Goal: Task Accomplishment & Management: Manage account settings

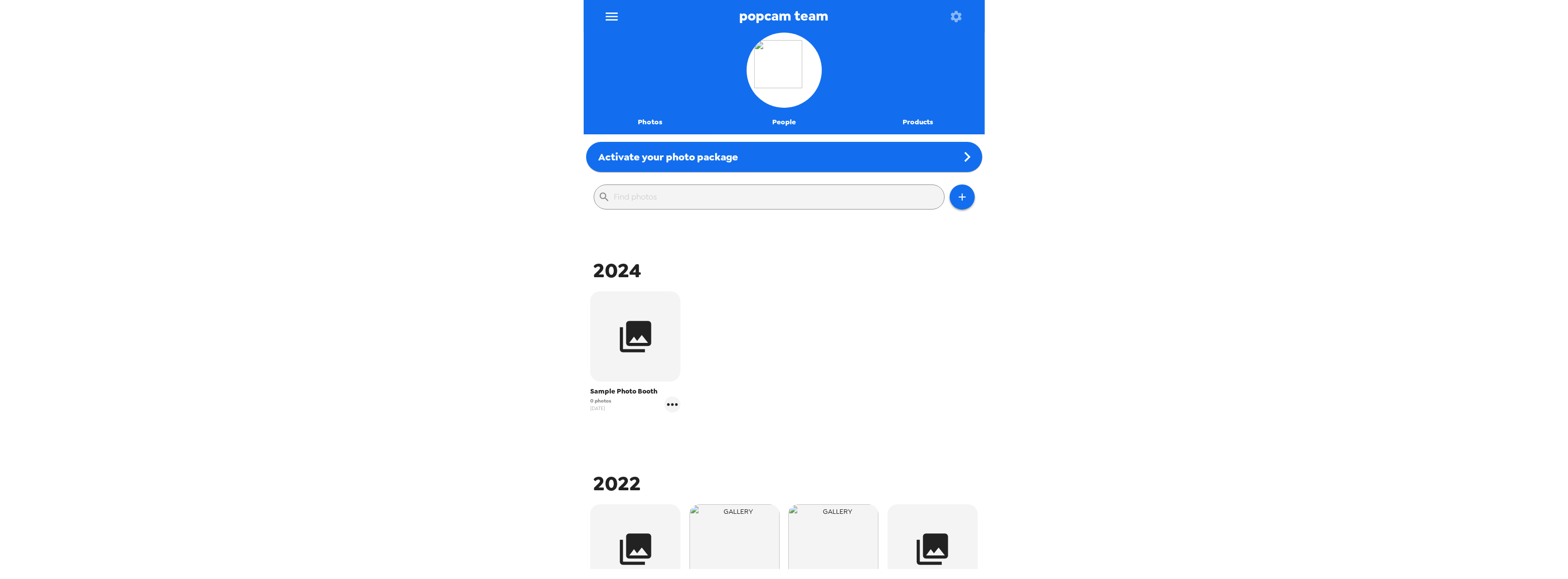
click at [615, 5] on button "menu" at bounding box center [612, 16] width 33 height 33
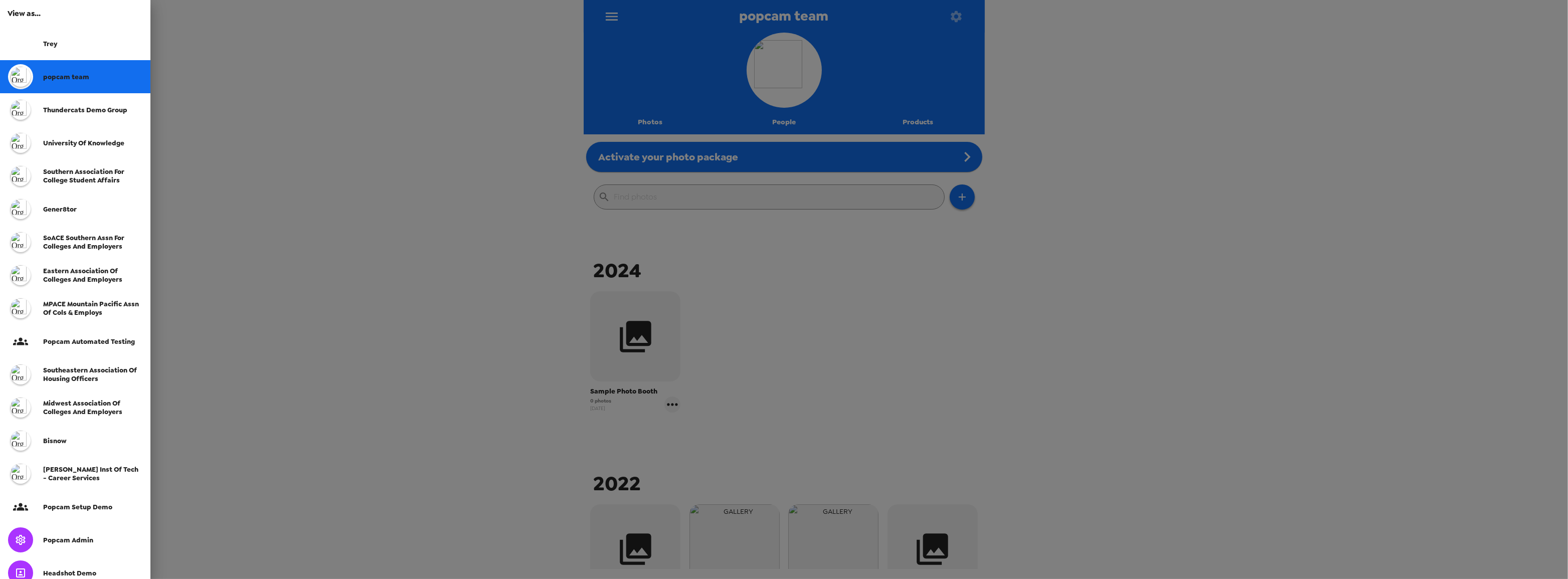
click at [76, 43] on div "Trey" at bounding box center [93, 44] width 99 height 9
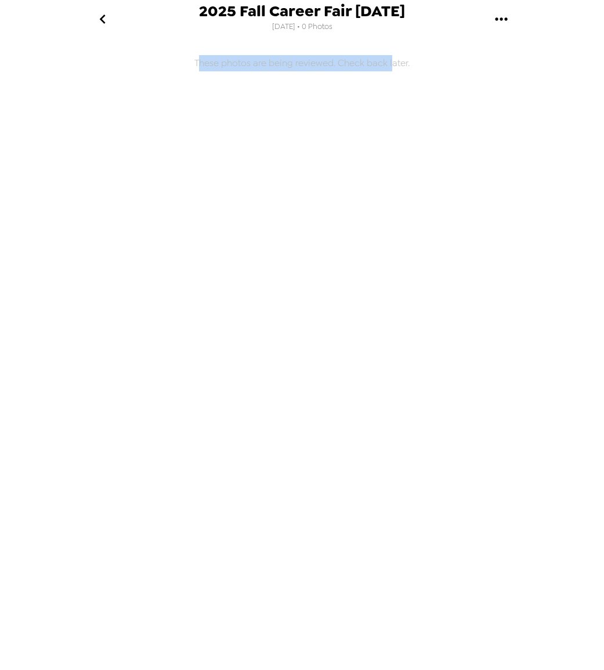
drag, startPoint x: 206, startPoint y: 66, endPoint x: 391, endPoint y: 63, distance: 184.4
click at [391, 63] on h6 "These photos are being reviewed. Check back later." at bounding box center [302, 272] width 464 height 458
drag, startPoint x: 368, startPoint y: 55, endPoint x: 280, endPoint y: 66, distance: 88.2
click at [368, 55] on h6 "These photos are being reviewed. Check back later." at bounding box center [302, 272] width 464 height 458
click at [350, 64] on h6 "These photos are being reviewed. Check back later." at bounding box center [302, 272] width 464 height 458
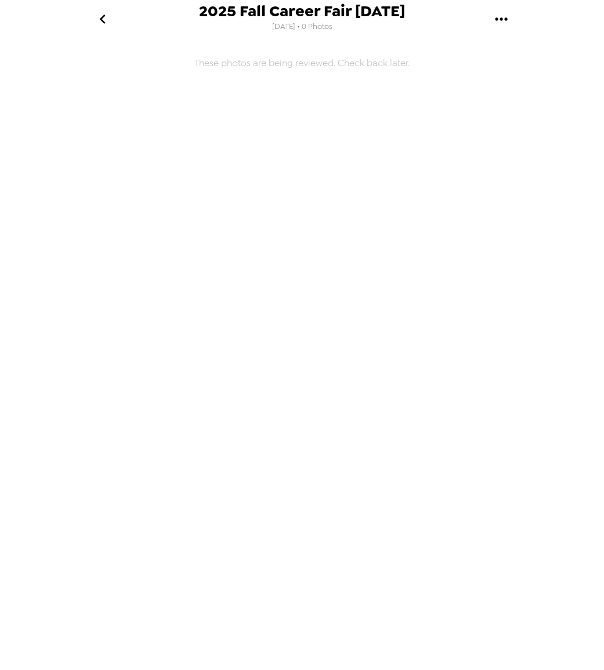
drag, startPoint x: 307, startPoint y: 30, endPoint x: 338, endPoint y: 31, distance: 30.8
click at [338, 31] on div "2025 Fall Career Fair 10/8/25 8/4/2025 • 0 Photos" at bounding box center [302, 18] width 206 height 31
drag, startPoint x: 330, startPoint y: 63, endPoint x: 298, endPoint y: 64, distance: 31.9
click at [330, 61] on h6 "These photos are being reviewed. Check back later." at bounding box center [302, 272] width 464 height 458
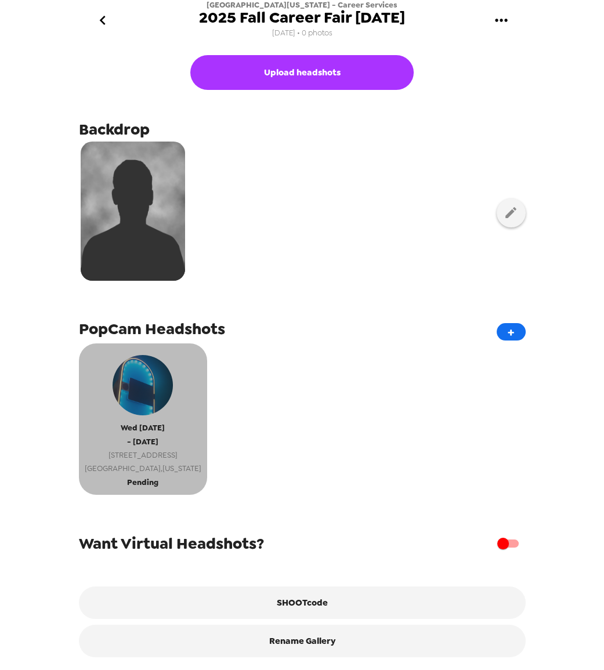
click at [144, 484] on span "Pending" at bounding box center [142, 482] width 31 height 13
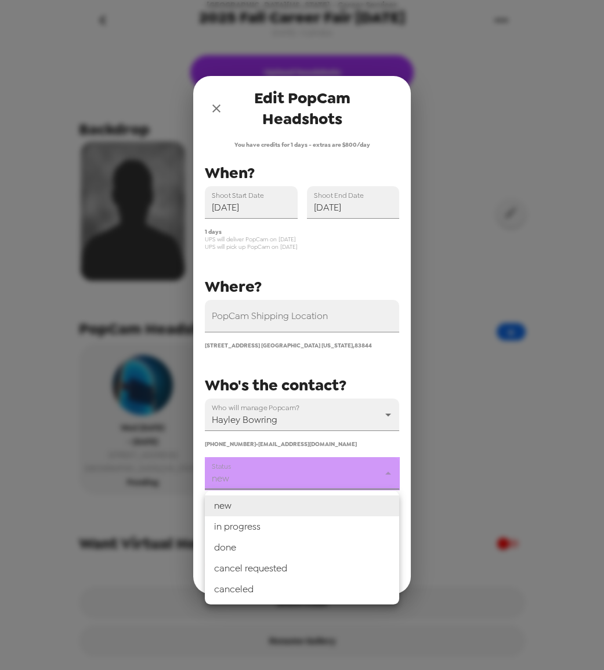
click at [278, 475] on body "University of Idaho - Career Services 2025 Fall Career Fair 10/8/25 8/4/25 • 0 …" at bounding box center [302, 335] width 604 height 670
click at [278, 531] on li "in progress" at bounding box center [302, 526] width 194 height 21
type input "in progress"
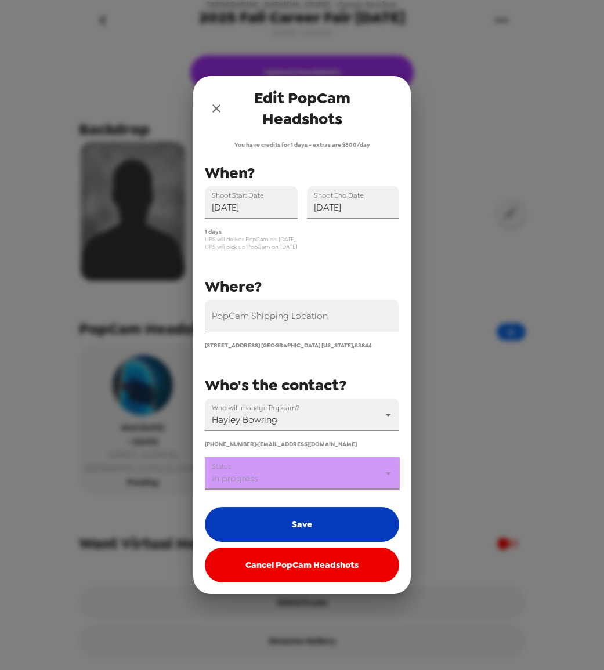
click at [303, 526] on button "Save" at bounding box center [302, 524] width 194 height 35
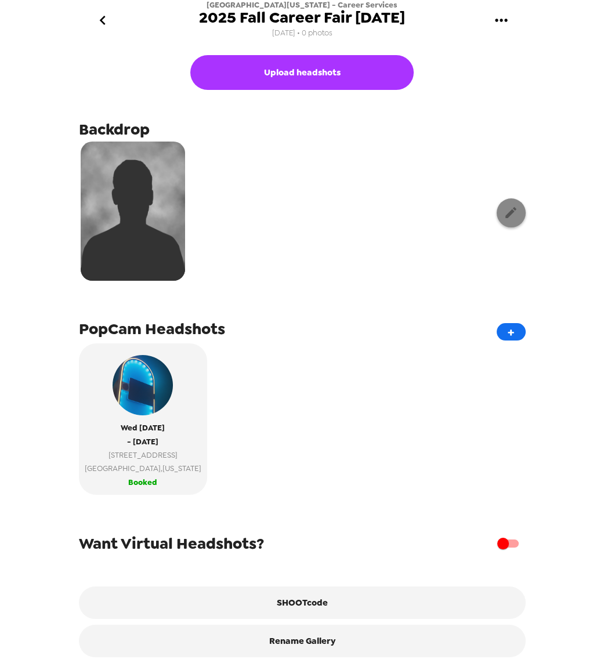
click at [505, 211] on icon "button" at bounding box center [510, 212] width 11 height 11
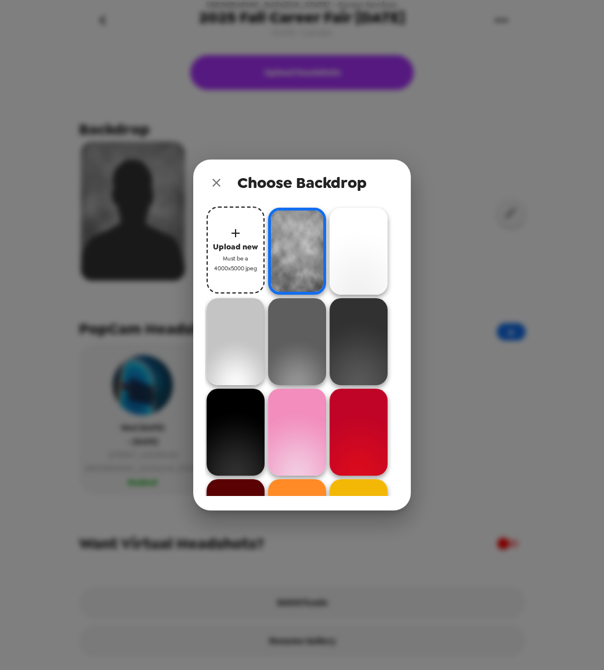
click at [212, 180] on icon "close" at bounding box center [216, 183] width 14 height 14
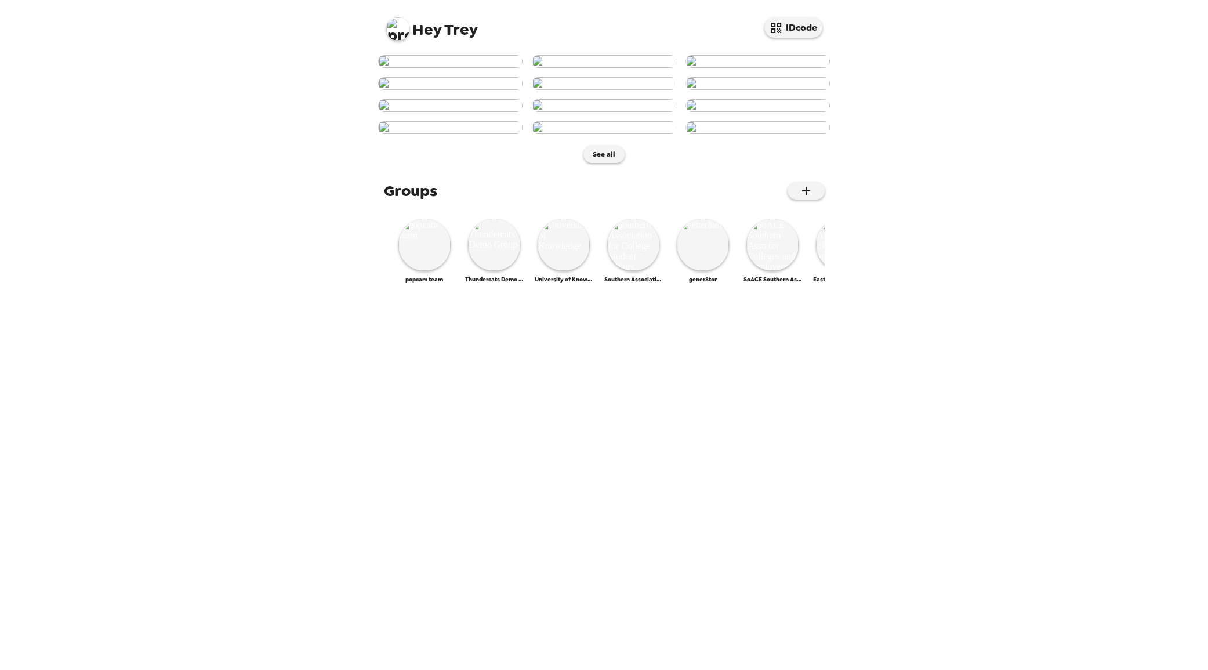
scroll to position [301, 0]
click at [429, 271] on img at bounding box center [424, 245] width 52 height 52
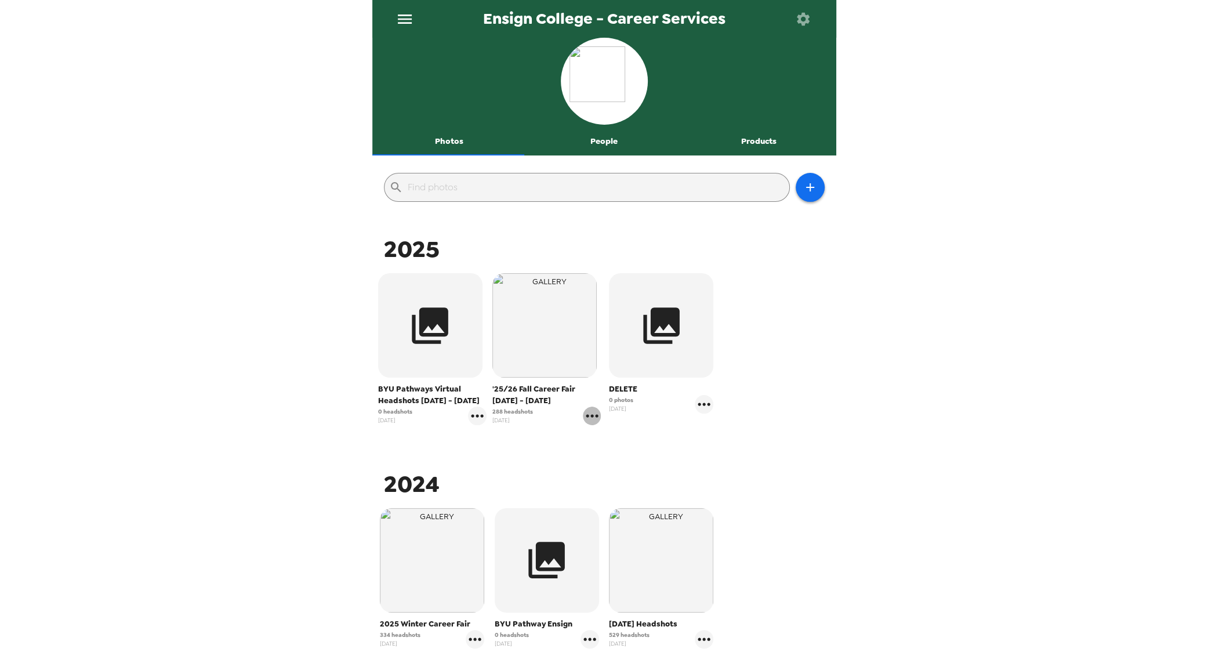
click at [591, 420] on icon "gallery menu" at bounding box center [592, 415] width 19 height 19
click at [597, 439] on icon at bounding box center [595, 440] width 10 height 10
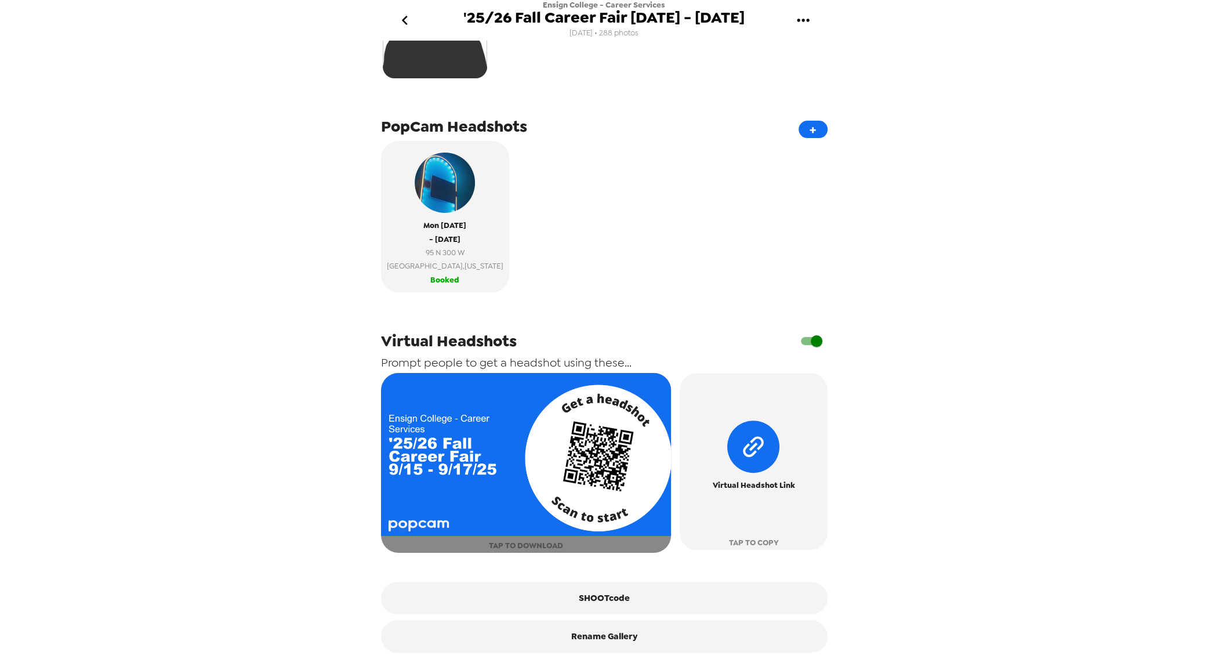
scroll to position [335, 0]
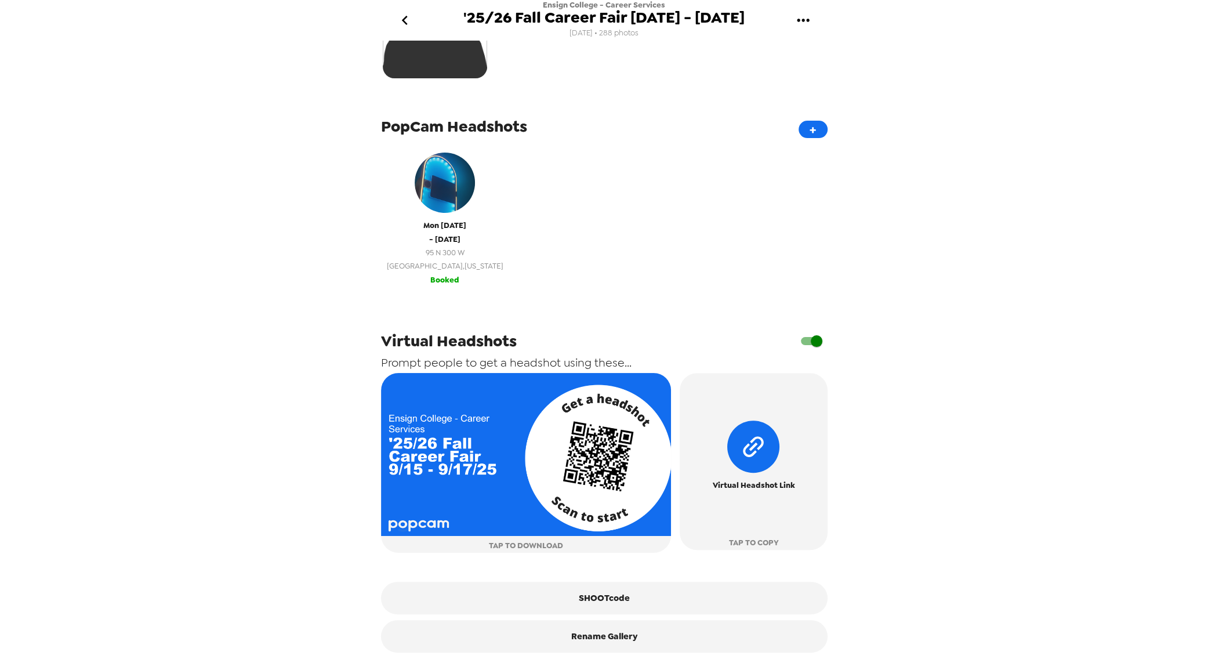
click at [434, 234] on span "- [DATE]" at bounding box center [444, 239] width 31 height 13
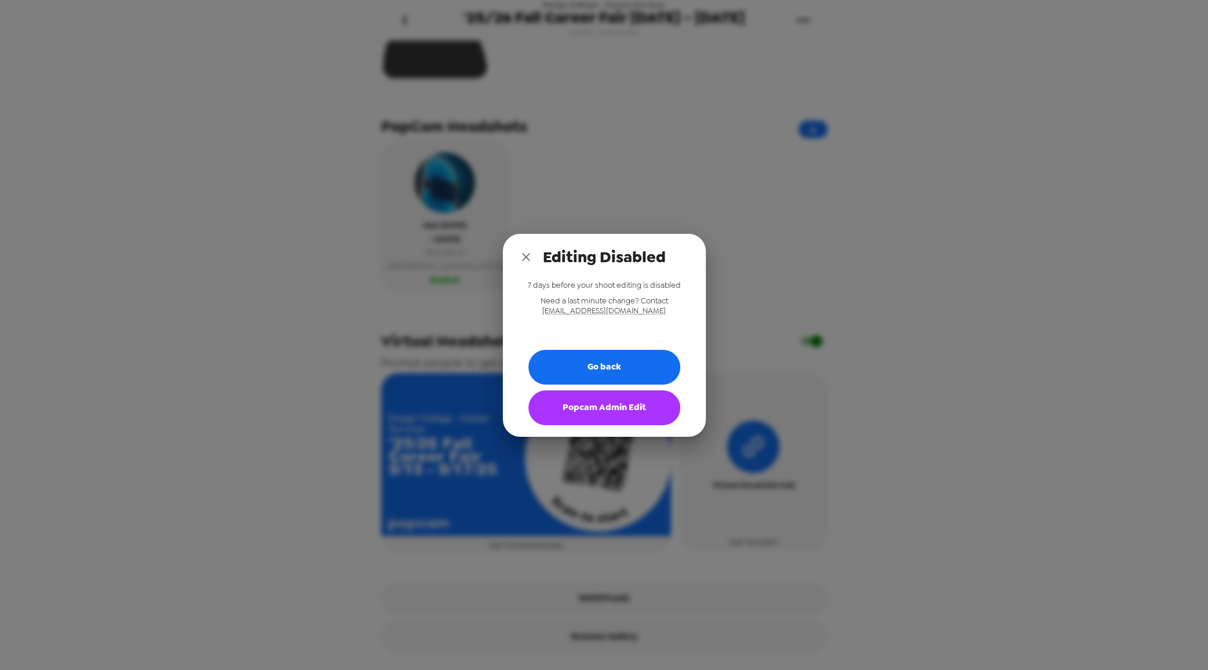
click at [626, 408] on button "Popcam Admin Edit" at bounding box center [604, 407] width 152 height 35
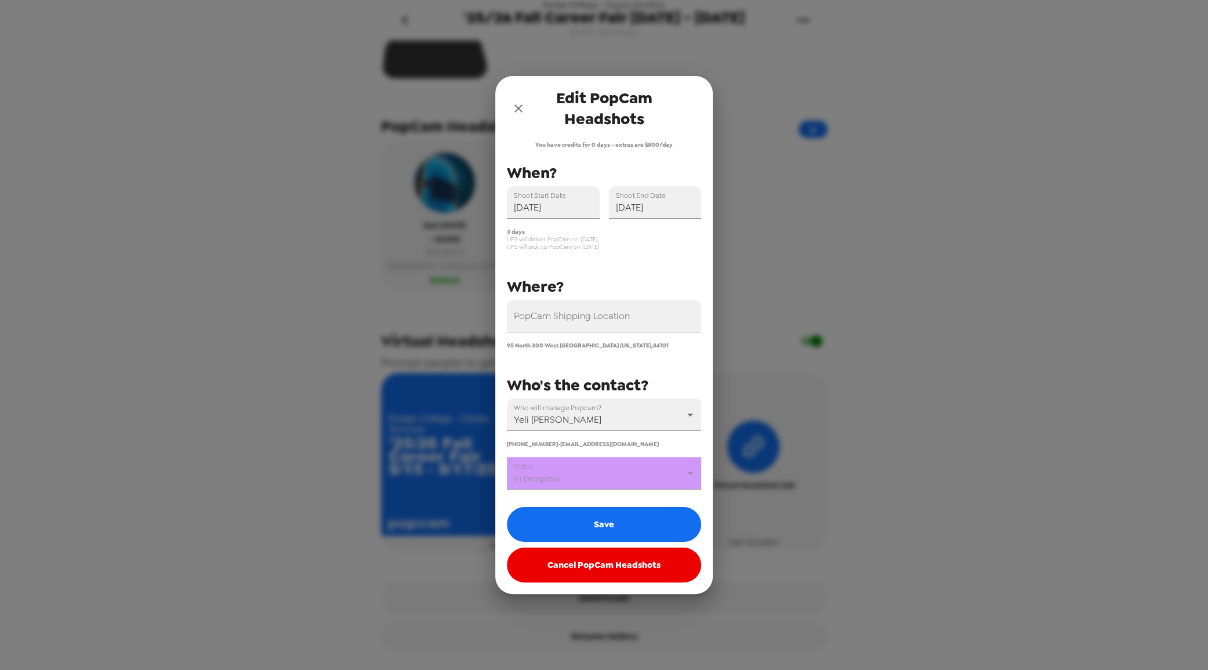
click at [608, 464] on body "Ensign College - Career Services '25/26 Fall Career Fair 9/15 - 9/17/25 8/12/25…" at bounding box center [604, 335] width 1208 height 670
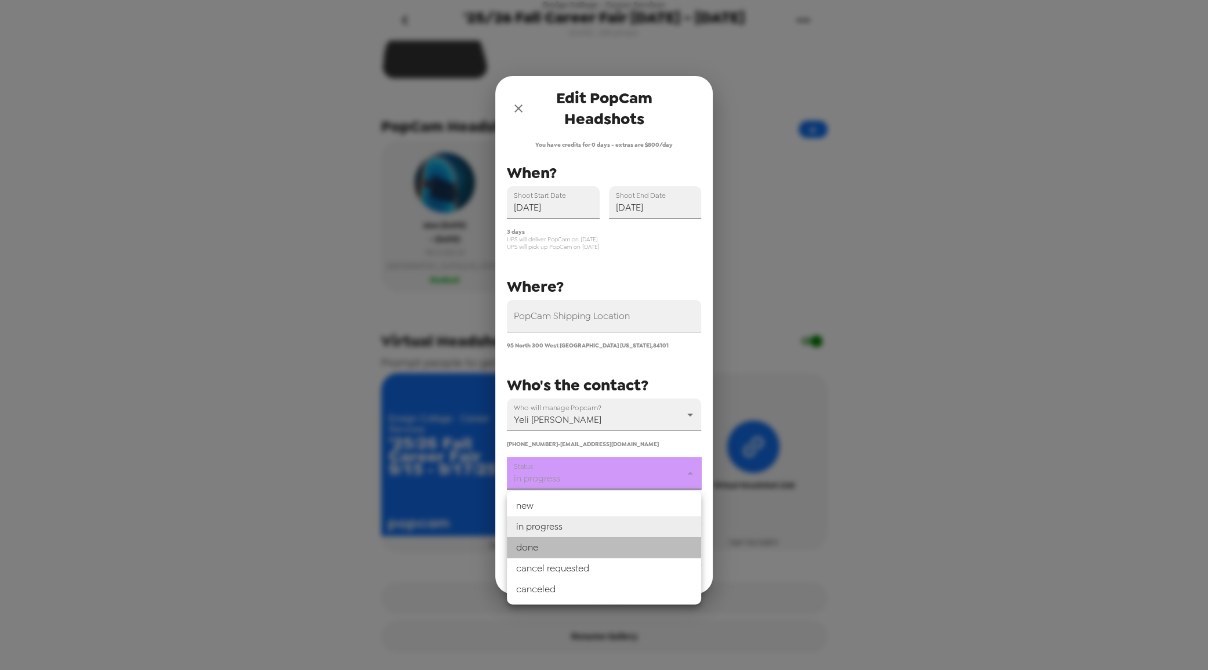
click at [591, 549] on li "done" at bounding box center [604, 547] width 194 height 21
type input "done"
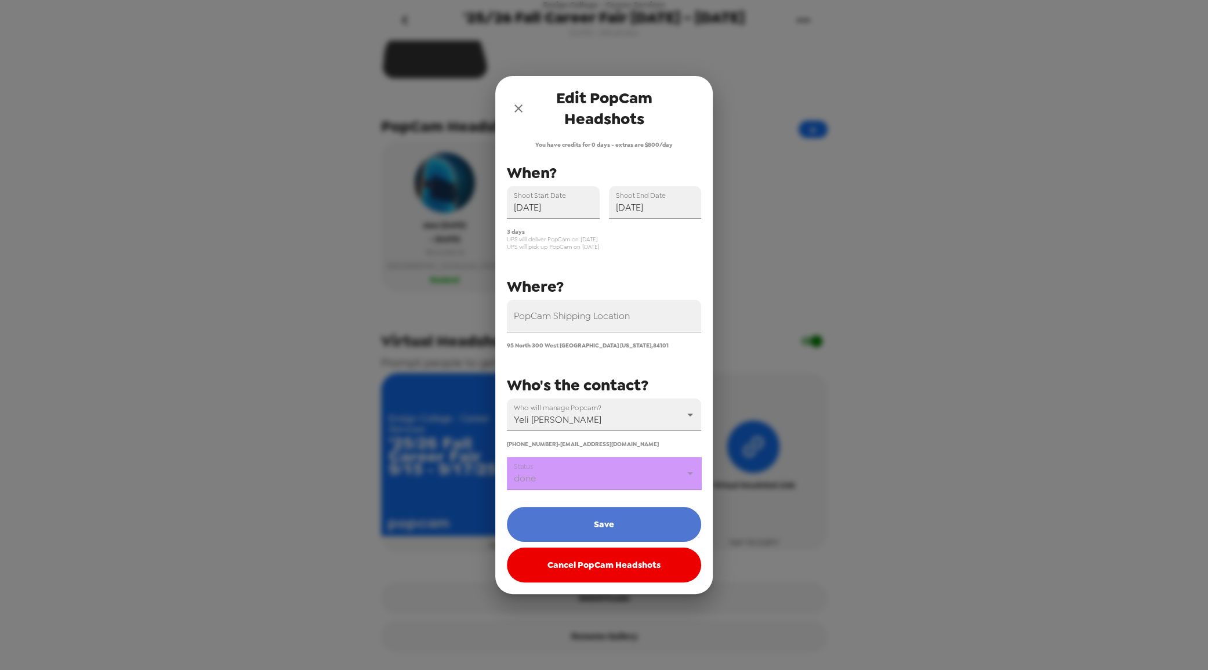
click at [604, 527] on button "Save" at bounding box center [604, 524] width 194 height 35
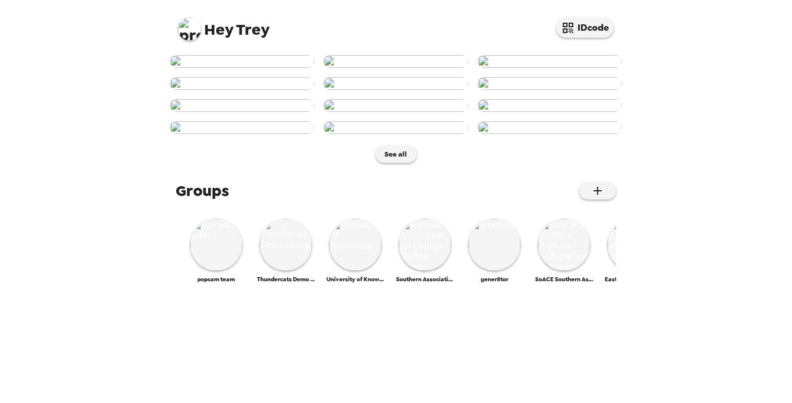
scroll to position [303, 0]
click at [184, 29] on img at bounding box center [189, 28] width 23 height 23
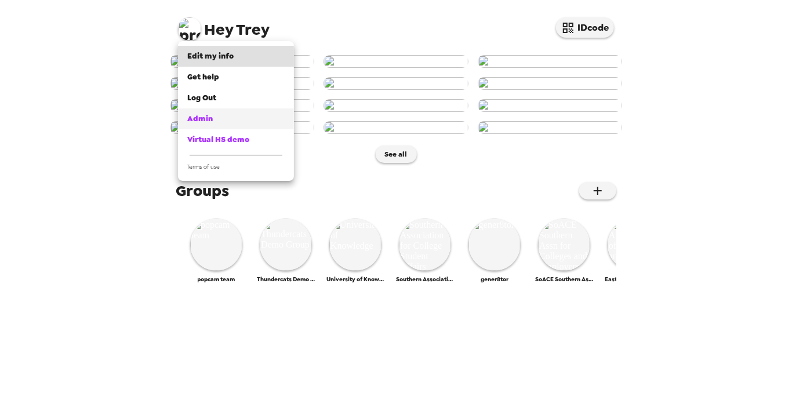
click at [209, 110] on link "Admin" at bounding box center [236, 118] width 116 height 21
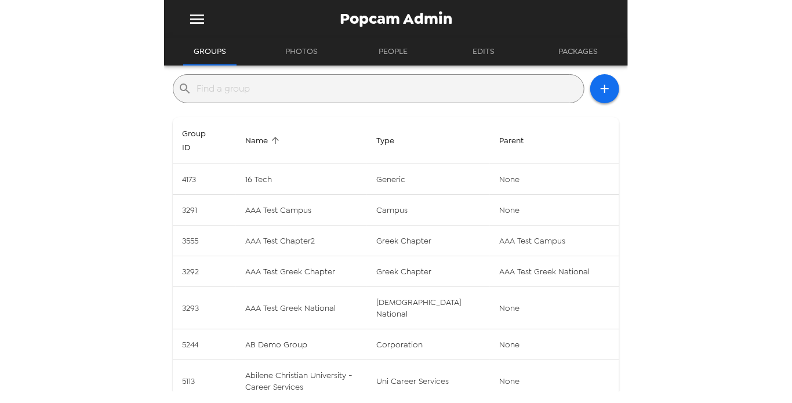
click at [284, 100] on div "​" at bounding box center [379, 88] width 412 height 29
drag, startPoint x: 289, startPoint y: 90, endPoint x: 302, endPoint y: 68, distance: 24.7
click at [289, 90] on input "text" at bounding box center [388, 88] width 383 height 19
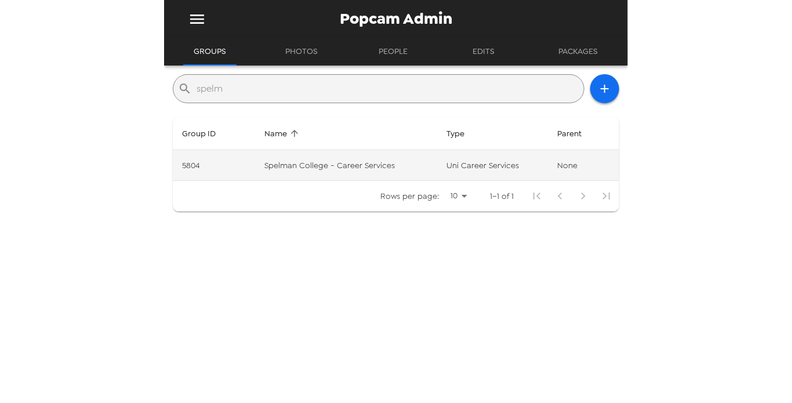
type input "spelm"
click at [277, 159] on td "Spelman College - Career Services" at bounding box center [346, 165] width 182 height 31
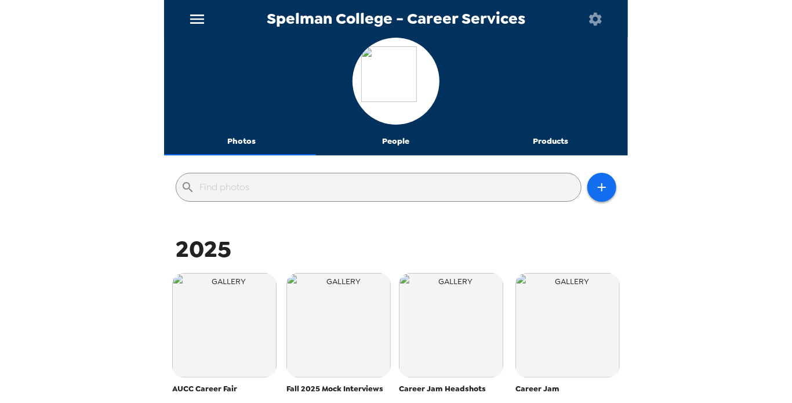
click at [390, 143] on button "People" at bounding box center [396, 142] width 155 height 28
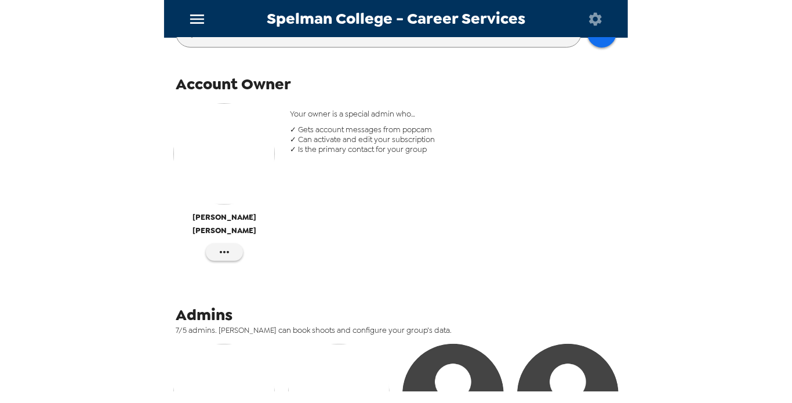
scroll to position [210, 0]
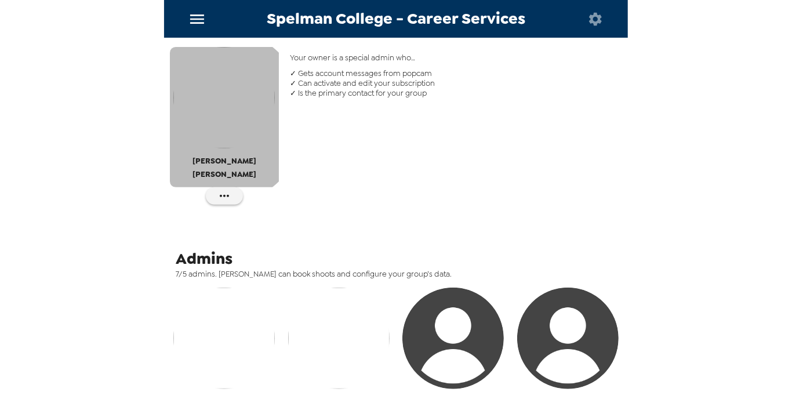
click at [219, 117] on img "button" at bounding box center [223, 97] width 101 height 101
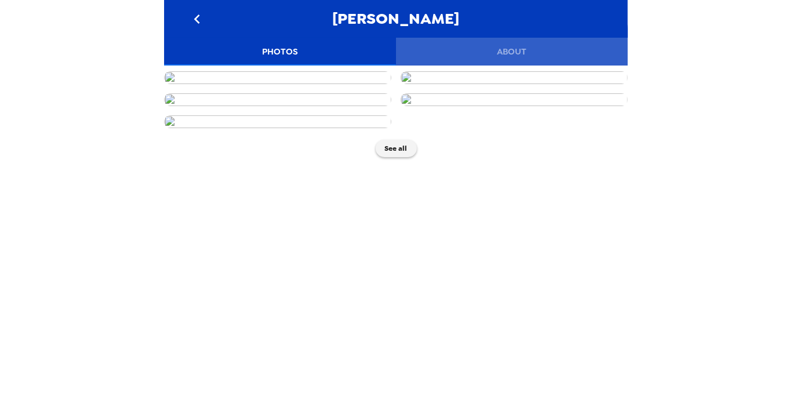
click at [503, 52] on button "About" at bounding box center [512, 52] width 232 height 28
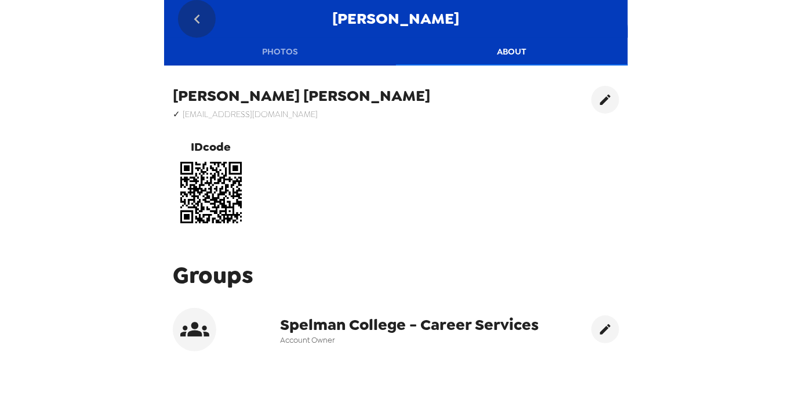
click at [205, 28] on button "go back" at bounding box center [197, 19] width 38 height 38
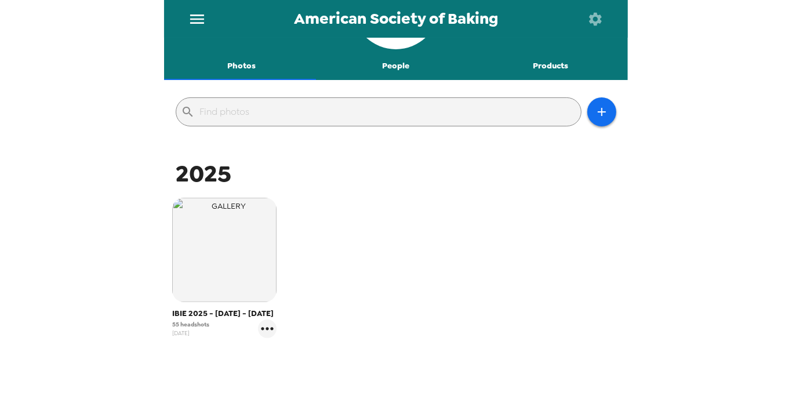
scroll to position [148, 0]
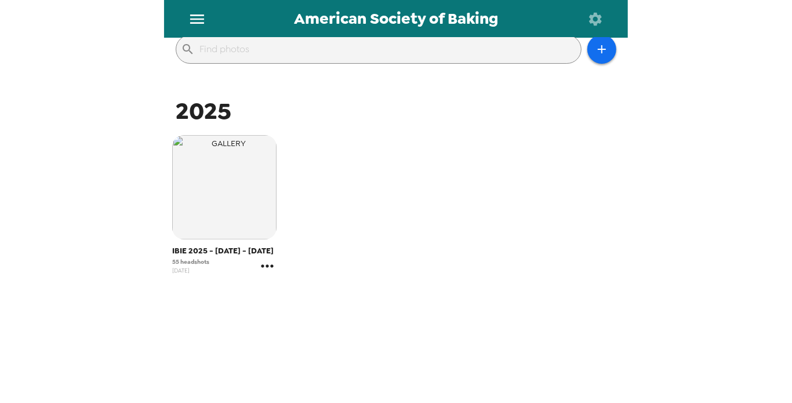
click at [270, 267] on icon "gallery menu" at bounding box center [267, 266] width 19 height 19
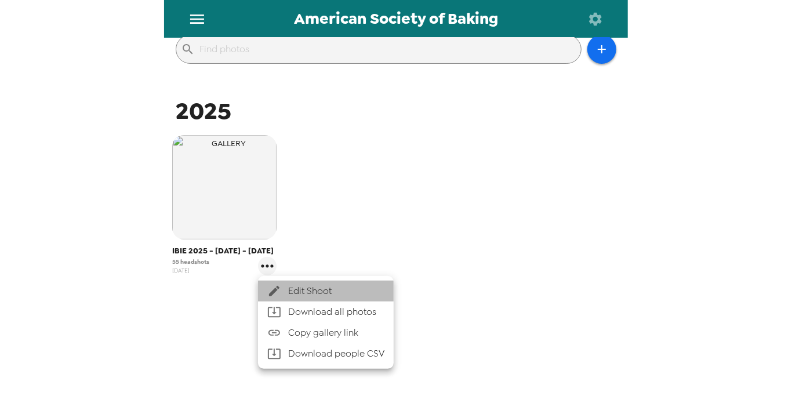
click at [293, 284] on span "Edit Shoot" at bounding box center [336, 291] width 96 height 14
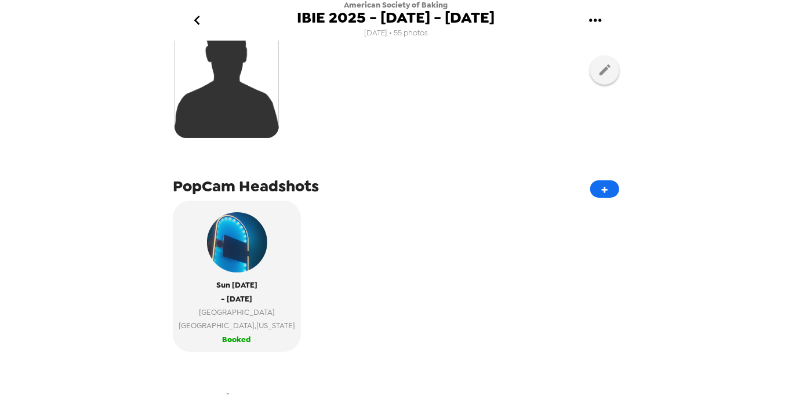
scroll to position [369, 0]
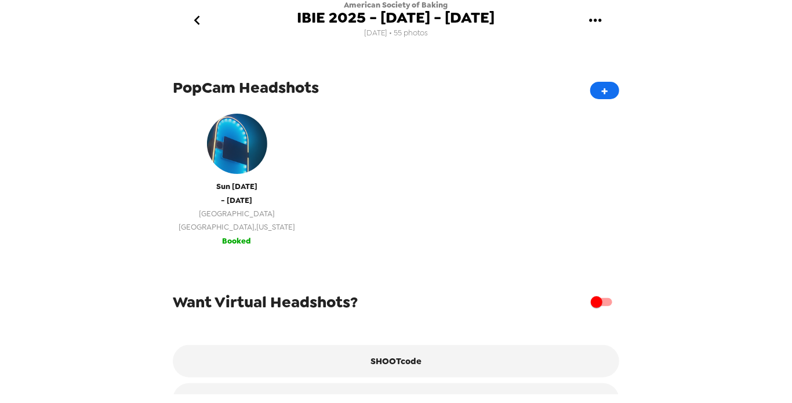
click at [236, 221] on span "Las Vegas , Nevada" at bounding box center [237, 226] width 117 height 13
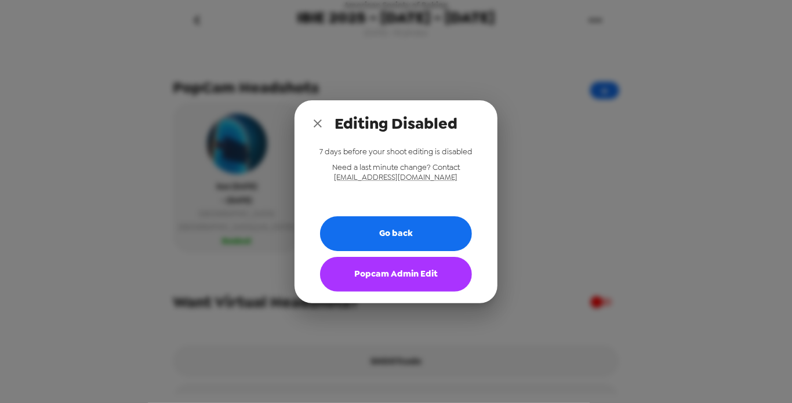
click at [379, 271] on button "Popcam Admin Edit" at bounding box center [396, 274] width 152 height 35
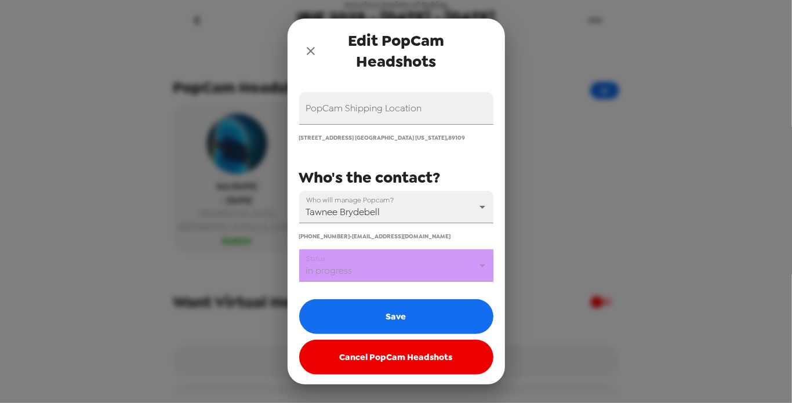
scroll to position [153, 0]
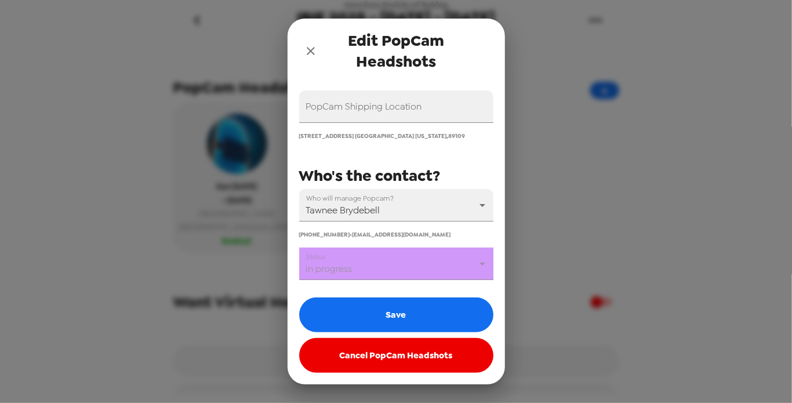
click at [387, 272] on body "American Society of Baking IBIE 2025 - September 14 - 17 8/11/25 • 55 photos Up…" at bounding box center [396, 201] width 792 height 403
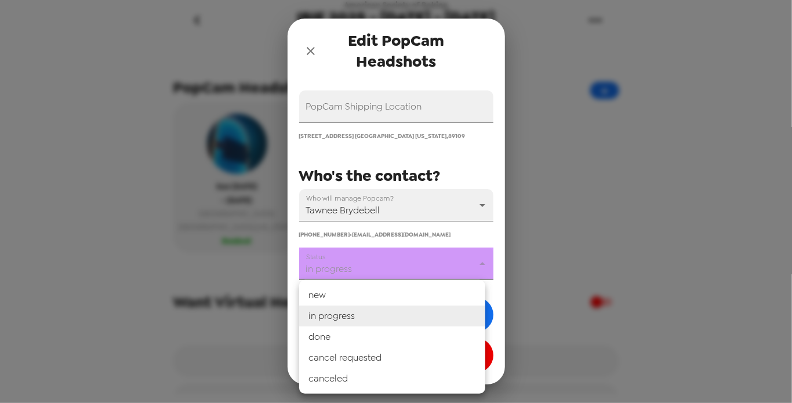
click at [378, 313] on li "in progress" at bounding box center [392, 316] width 186 height 21
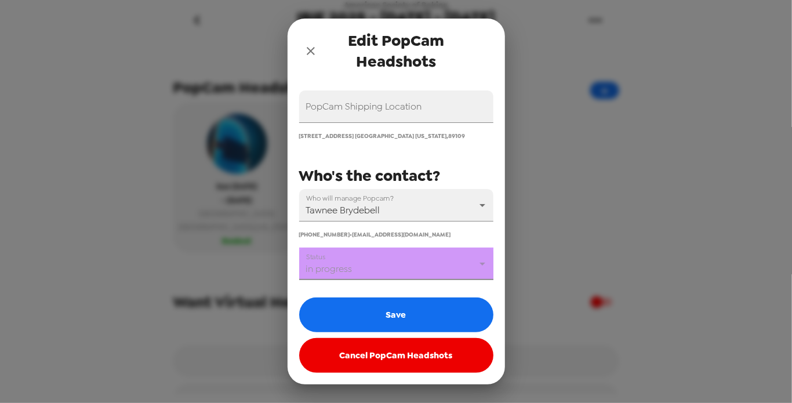
click at [379, 273] on body "American Society of Baking IBIE 2025 - September 14 - 17 8/11/25 • 55 photos Up…" at bounding box center [396, 201] width 792 height 403
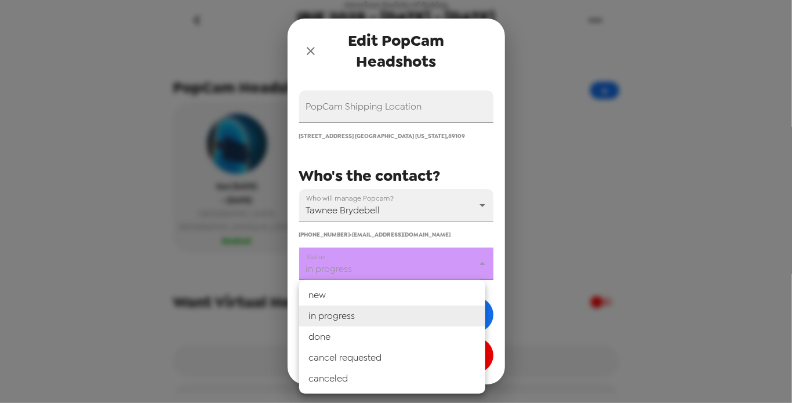
click at [372, 333] on li "done" at bounding box center [392, 336] width 186 height 21
type input "done"
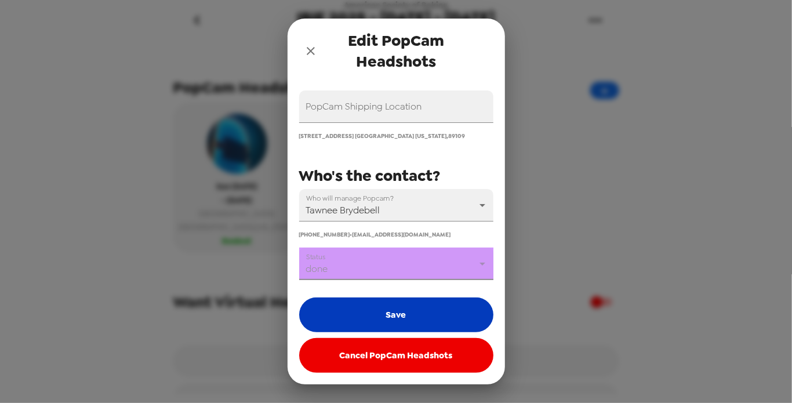
click at [383, 315] on button "Save" at bounding box center [396, 314] width 194 height 35
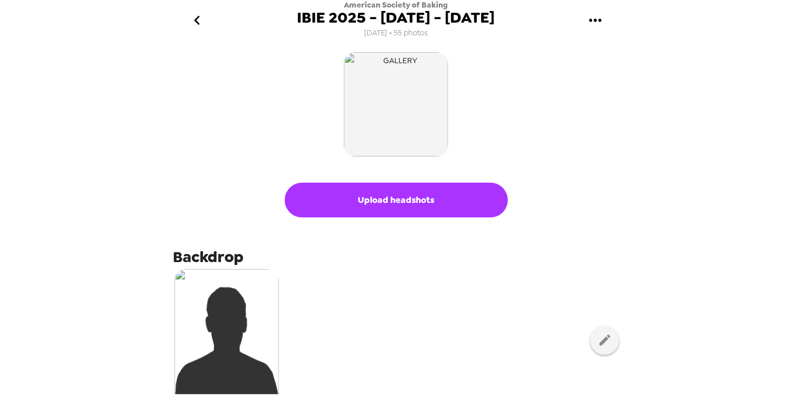
click at [194, 14] on icon "go back" at bounding box center [197, 20] width 19 height 19
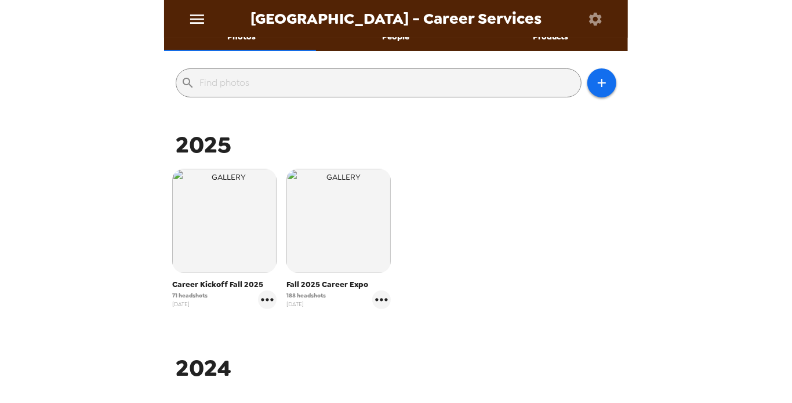
scroll to position [105, 0]
click at [377, 297] on icon "gallery menu" at bounding box center [381, 299] width 19 height 19
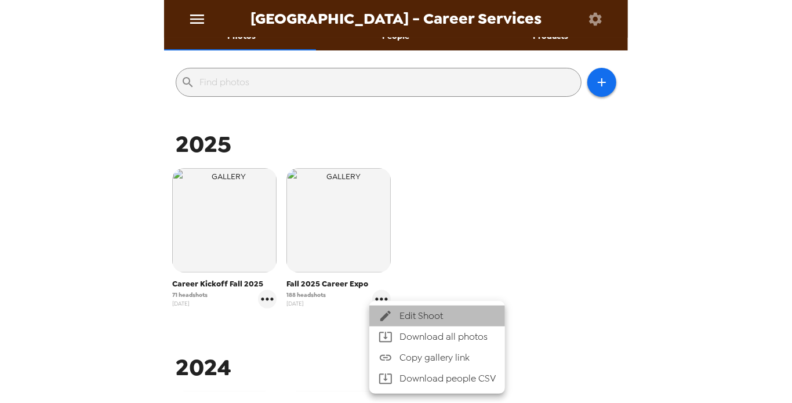
click at [438, 320] on span "Edit Shoot" at bounding box center [448, 316] width 96 height 14
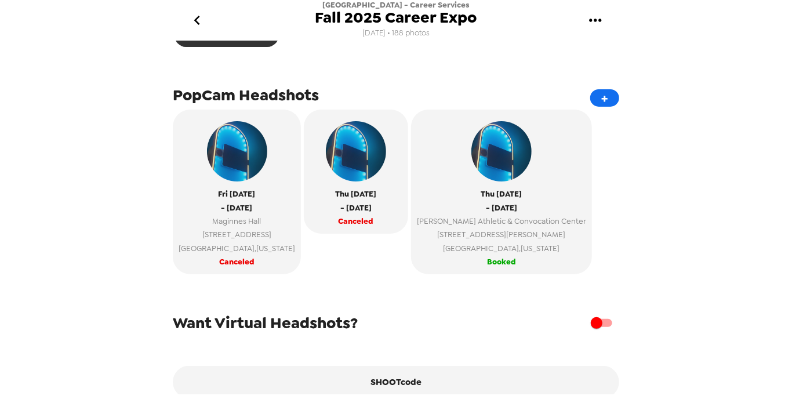
scroll to position [369, 0]
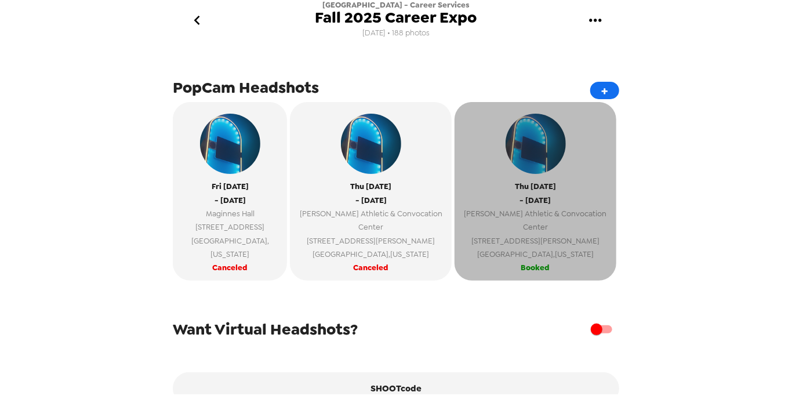
click at [527, 248] on span "[GEOGRAPHIC_DATA] , [US_STATE]" at bounding box center [535, 254] width 150 height 13
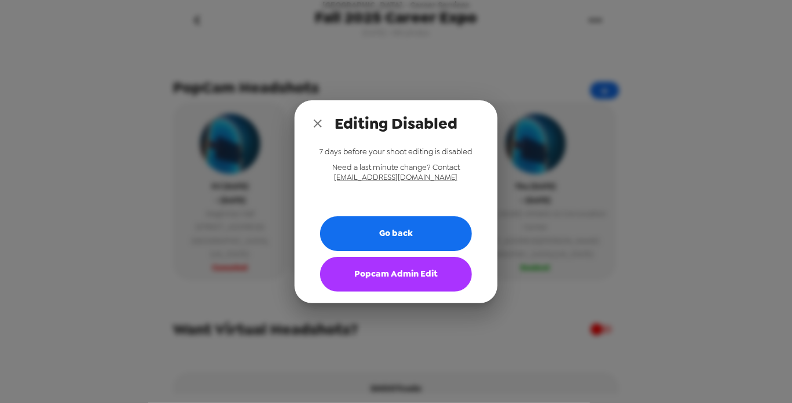
click at [426, 278] on button "Popcam Admin Edit" at bounding box center [396, 274] width 152 height 35
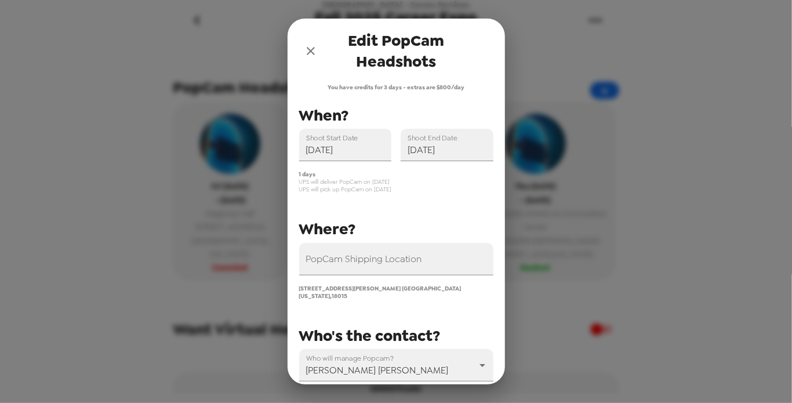
scroll to position [105, 0]
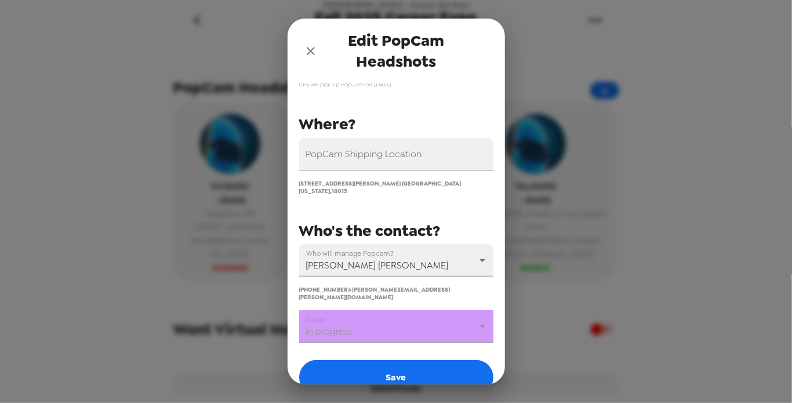
click at [413, 320] on body "[GEOGRAPHIC_DATA] - Career Services Fall 2025 Career Expo [DATE] • 188 photos U…" at bounding box center [396, 201] width 792 height 403
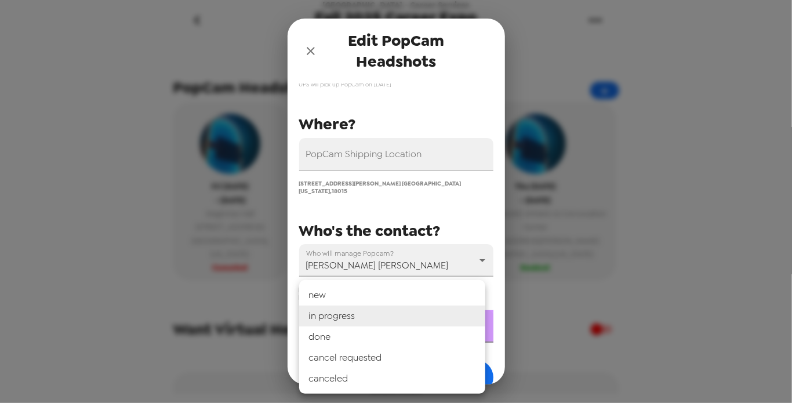
click at [405, 337] on li "done" at bounding box center [392, 336] width 186 height 21
type input "done"
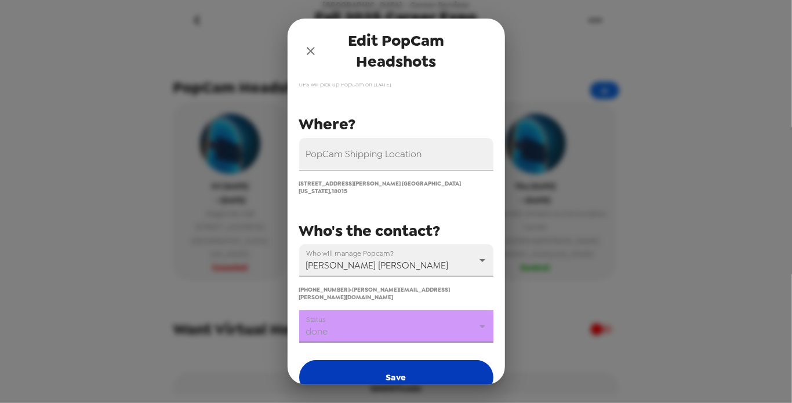
click at [401, 360] on button "Save" at bounding box center [396, 377] width 194 height 35
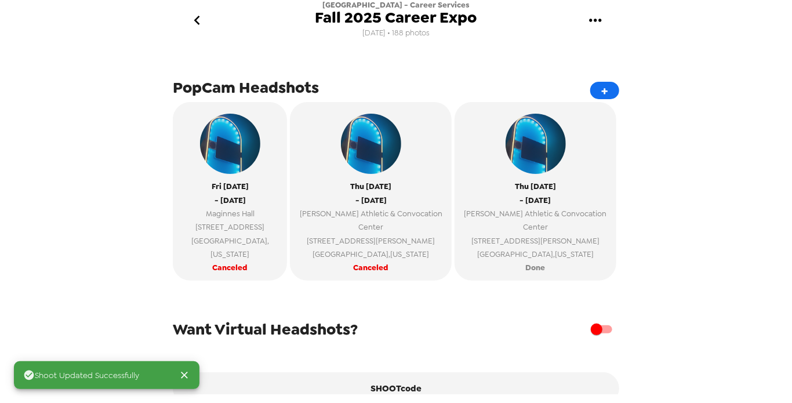
click at [194, 23] on icon "go back" at bounding box center [197, 20] width 19 height 19
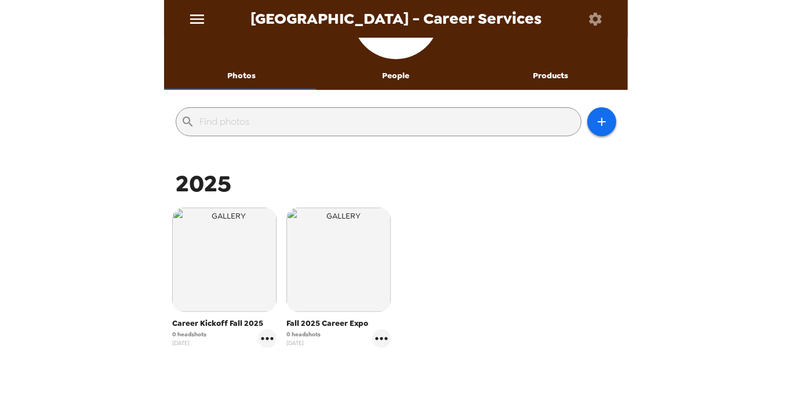
scroll to position [210, 0]
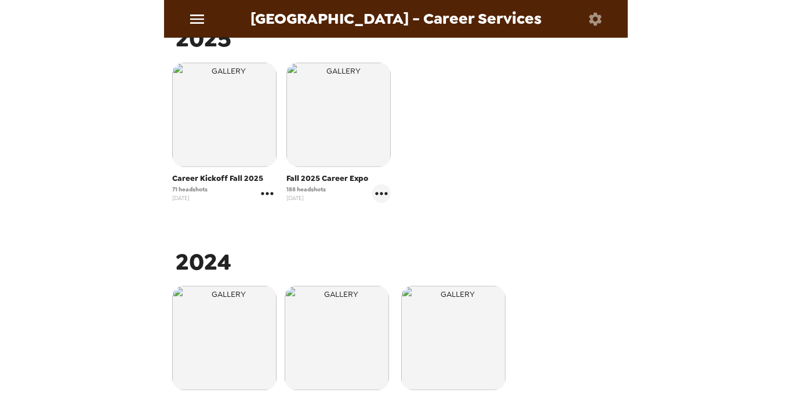
click at [267, 194] on icon "gallery menu" at bounding box center [267, 193] width 19 height 19
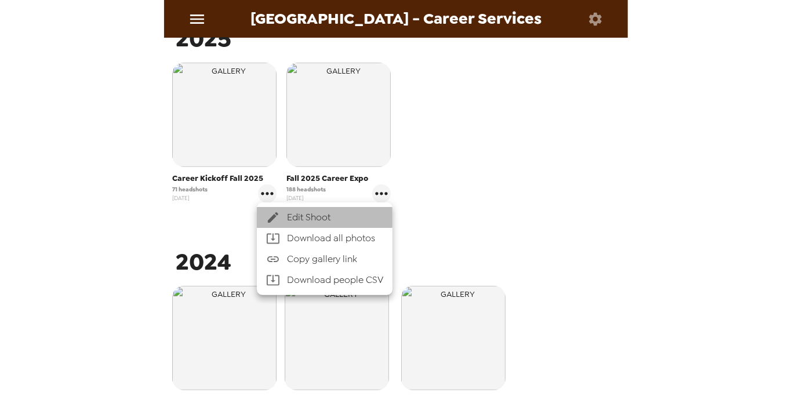
click at [274, 216] on icon at bounding box center [273, 217] width 10 height 10
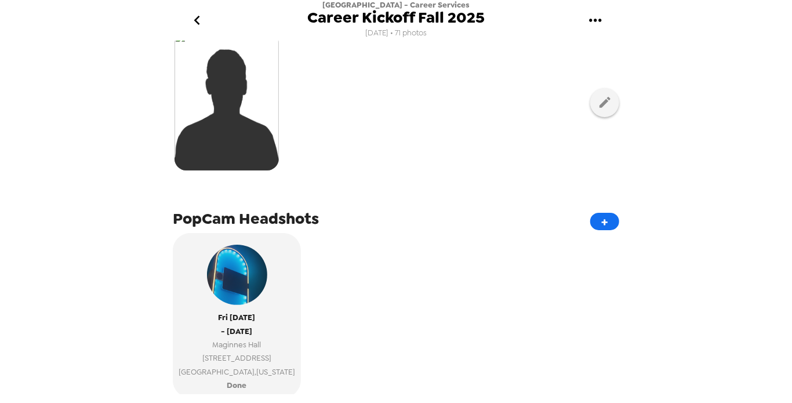
scroll to position [263, 0]
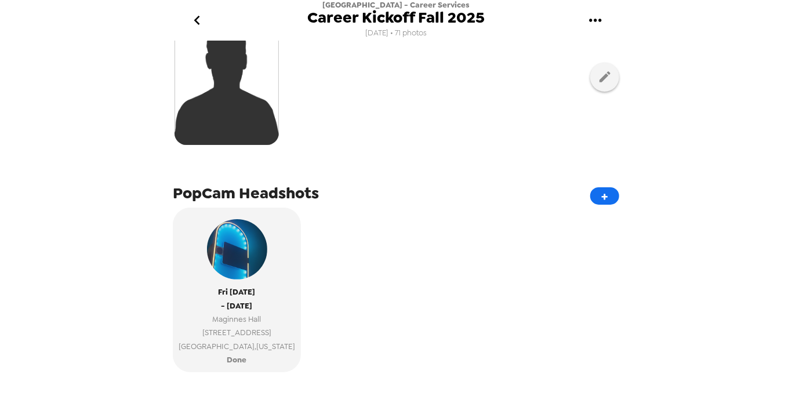
click at [187, 12] on button "go back" at bounding box center [197, 21] width 38 height 38
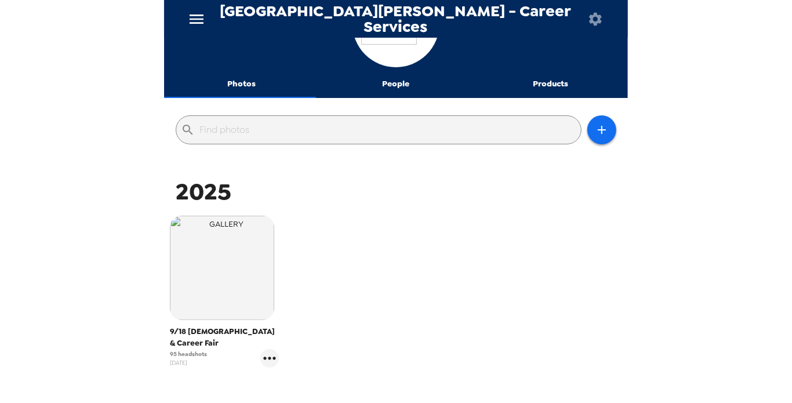
scroll to position [137, 0]
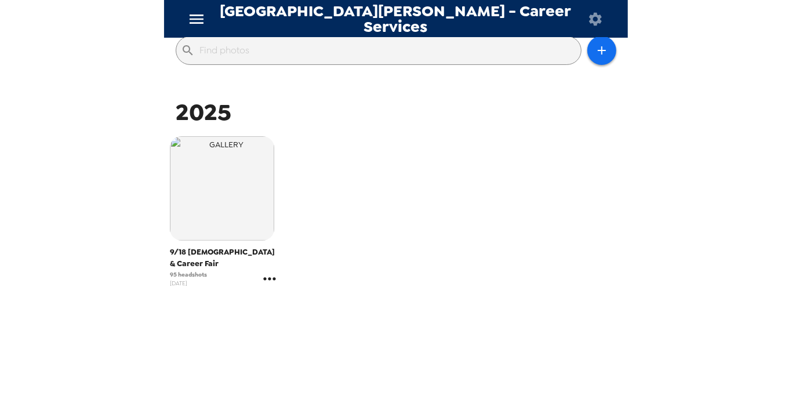
click at [264, 275] on icon "gallery menu" at bounding box center [269, 279] width 19 height 19
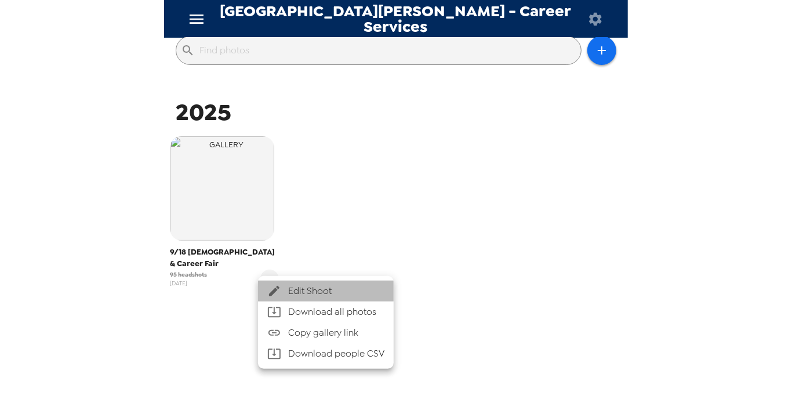
click at [295, 284] on span "Edit Shoot" at bounding box center [336, 291] width 96 height 14
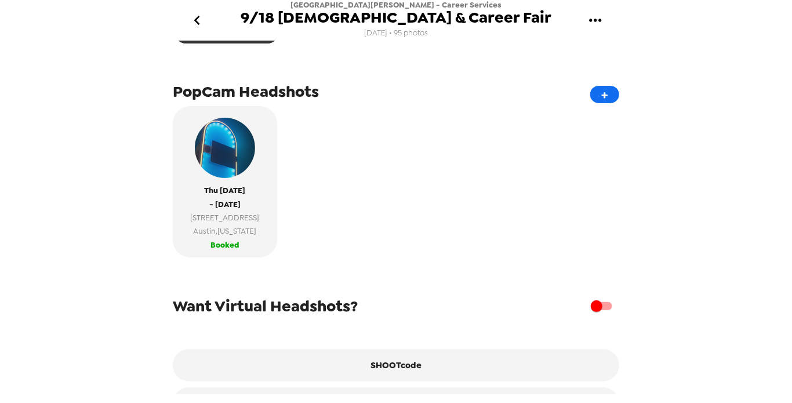
scroll to position [369, 0]
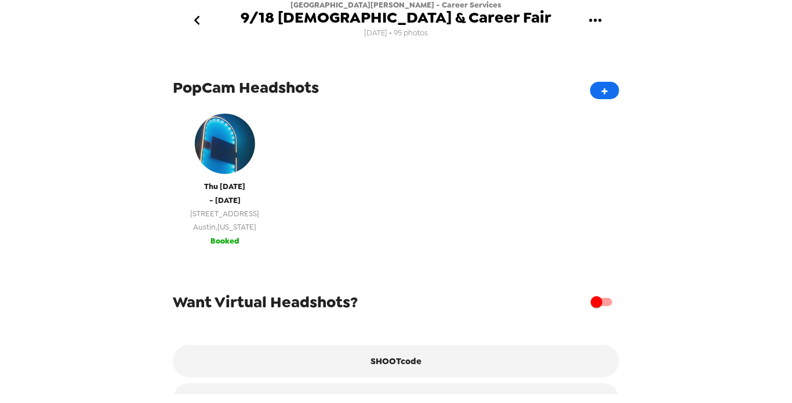
click at [239, 219] on span "[STREET_ADDRESS]" at bounding box center [225, 213] width 69 height 13
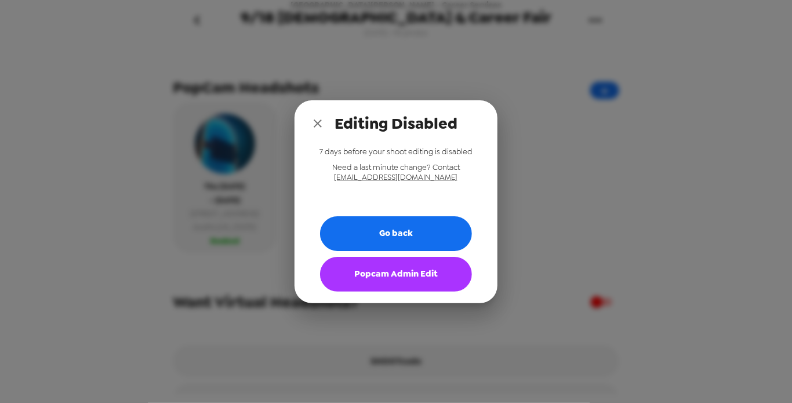
click at [333, 274] on button "Popcam Admin Edit" at bounding box center [396, 274] width 152 height 35
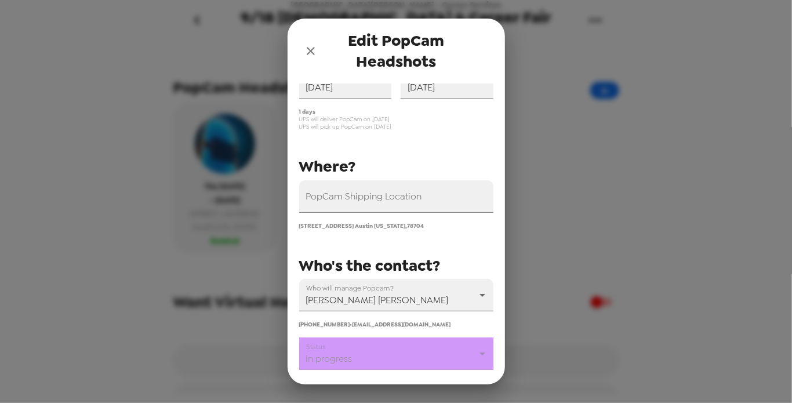
scroll to position [105, 0]
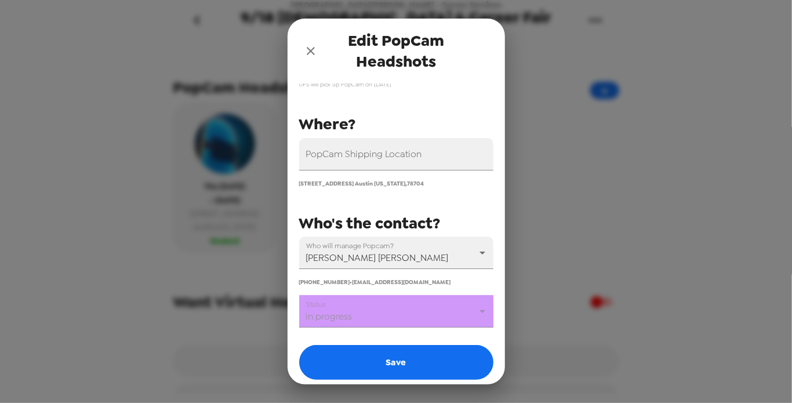
click at [371, 317] on body "[GEOGRAPHIC_DATA][PERSON_NAME] - Career Services 9/18 [DEMOGRAPHIC_DATA] & Care…" at bounding box center [396, 201] width 792 height 403
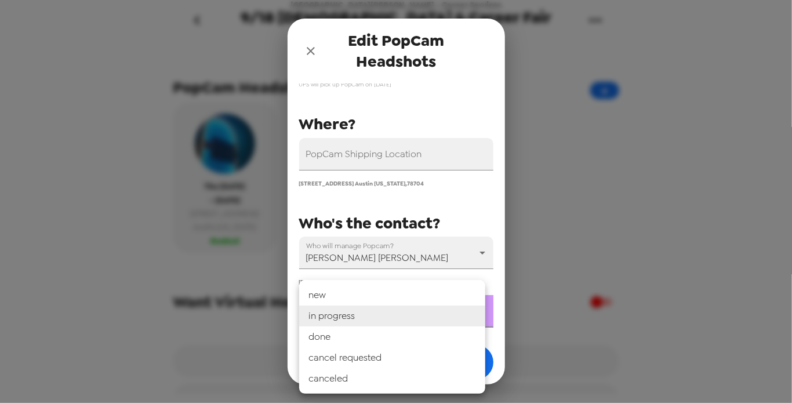
click at [372, 337] on li "done" at bounding box center [392, 336] width 186 height 21
type input "done"
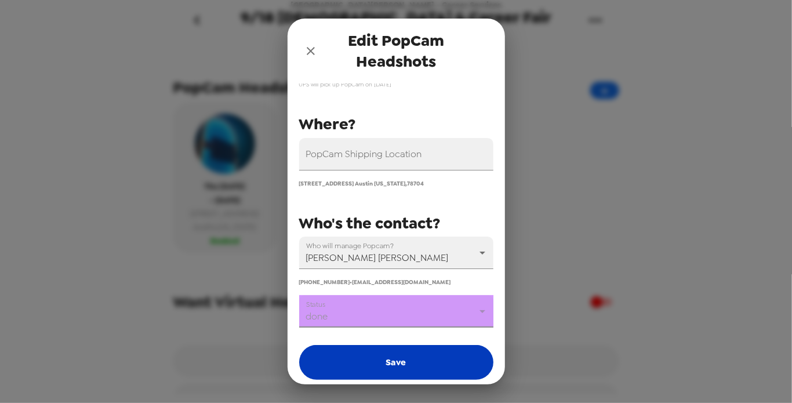
click at [380, 359] on button "Save" at bounding box center [396, 362] width 194 height 35
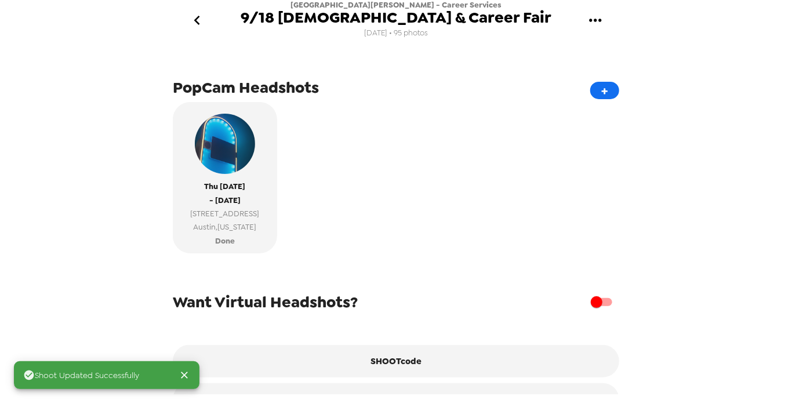
click at [208, 19] on button "go back" at bounding box center [197, 21] width 38 height 38
